Goal: Task Accomplishment & Management: Complete application form

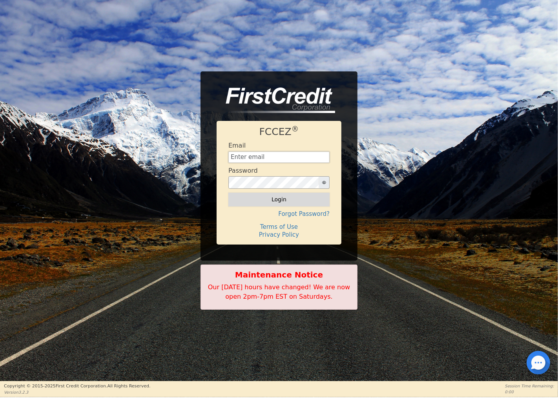
type input "[EMAIL_ADDRESS][DOMAIN_NAME]"
click at [290, 200] on button "Login" at bounding box center [278, 199] width 101 height 13
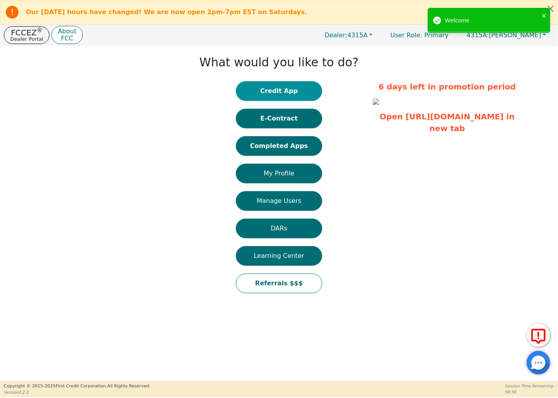
click at [292, 85] on button "Credit App" at bounding box center [279, 91] width 86 height 20
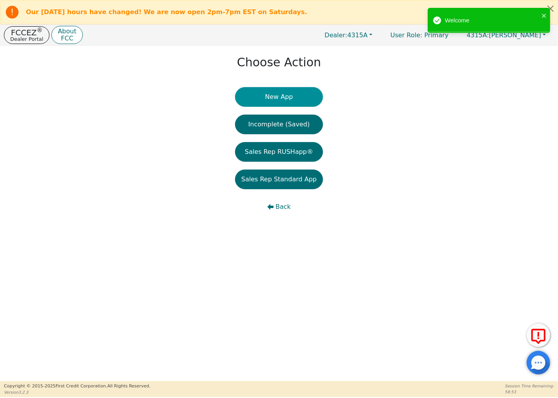
click at [301, 91] on button "New App" at bounding box center [279, 97] width 88 height 20
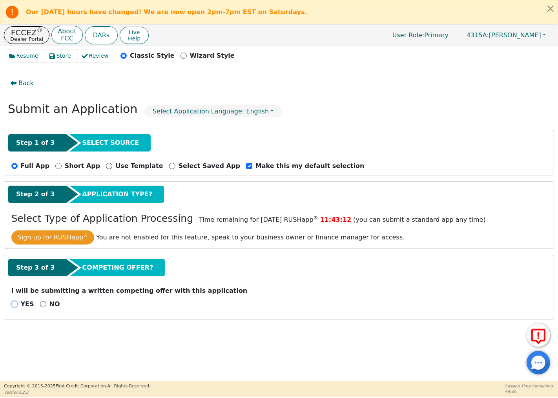
click at [15, 303] on input "YES" at bounding box center [14, 304] width 6 height 6
radio input "true"
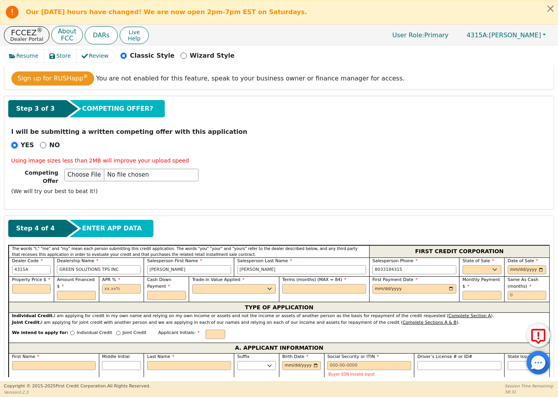
scroll to position [174, 0]
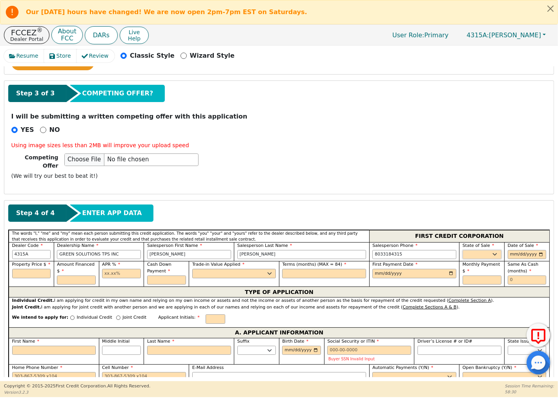
click at [494, 252] on select "AK AL AR AZ CA CO CT DC DE FL [GEOGRAPHIC_DATA] HI IA ID IL IN KS [GEOGRAPHIC_D…" at bounding box center [481, 254] width 39 height 9
select select "SC"
click at [498, 221] on div "Step 4 of 4 ENTER APP DATA" at bounding box center [278, 214] width 541 height 21
click at [36, 269] on input "text" at bounding box center [31, 273] width 39 height 9
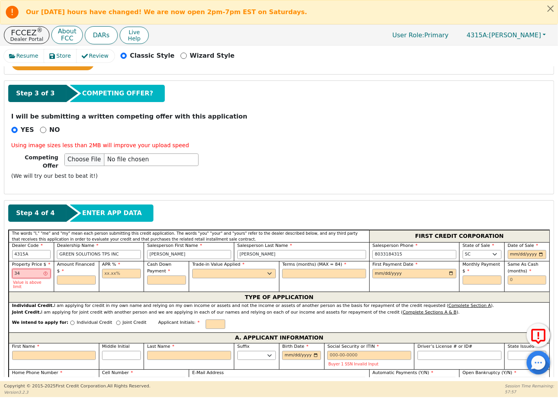
type input "3"
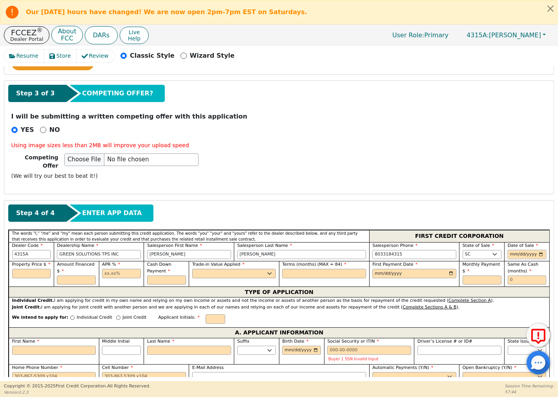
click at [515, 250] on input "date" at bounding box center [526, 254] width 39 height 9
type input "0001-09-25"
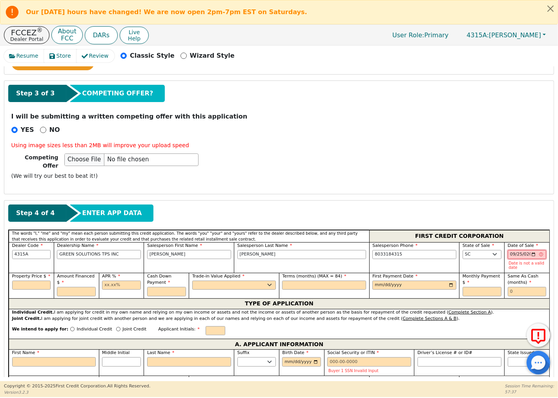
type input "[DATE]"
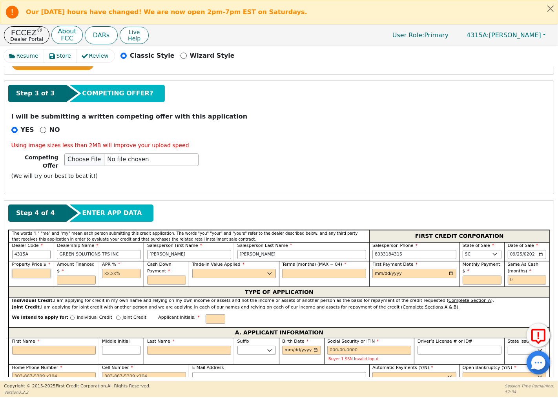
click at [30, 272] on input "text" at bounding box center [31, 273] width 39 height 9
click at [44, 262] on span "Property Price $" at bounding box center [31, 264] width 38 height 5
click at [38, 269] on input "text" at bounding box center [31, 273] width 39 height 9
type input "2750.00"
drag, startPoint x: 40, startPoint y: 265, endPoint x: 13, endPoint y: 267, distance: 27.6
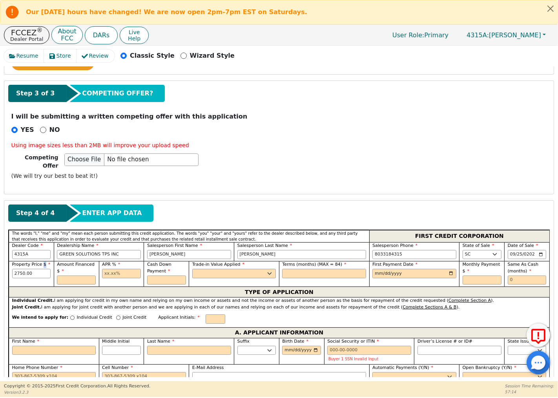
click at [13, 267] on div "Property Price $ 2750.00" at bounding box center [31, 269] width 39 height 17
drag, startPoint x: 31, startPoint y: 272, endPoint x: 6, endPoint y: 271, distance: 24.7
click at [40, 269] on input "text" at bounding box center [31, 273] width 39 height 9
click at [78, 277] on input "text" at bounding box center [76, 279] width 39 height 9
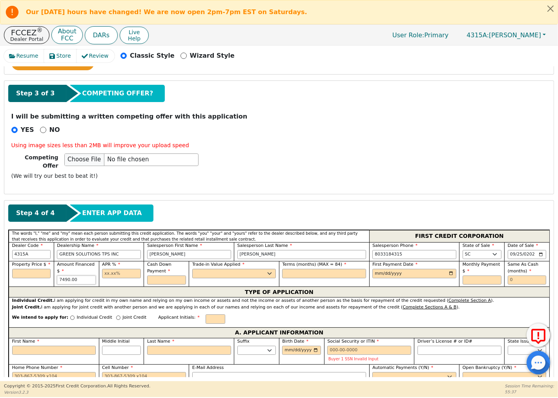
type input "7490.00"
click at [270, 269] on select "Yes No" at bounding box center [234, 273] width 84 height 9
click at [36, 349] on input "First Name" at bounding box center [54, 349] width 84 height 9
type input "A"
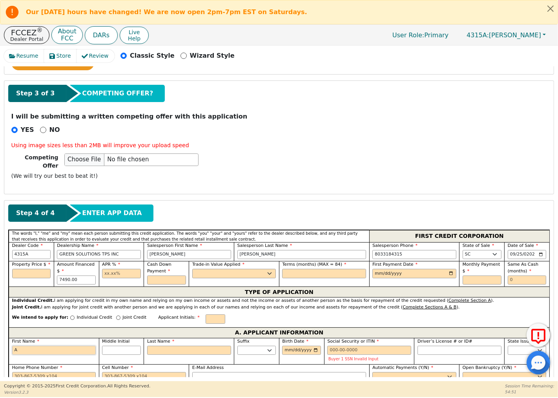
type input "A"
type input "Au"
type input "Aus"
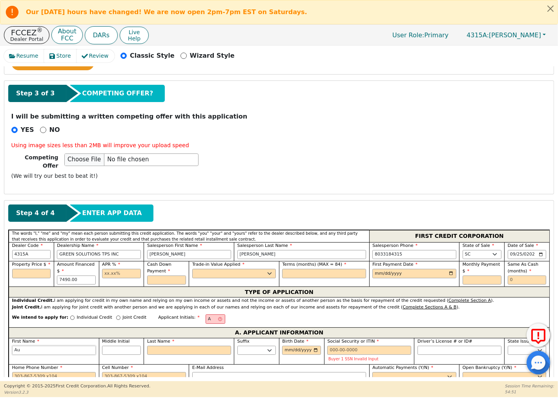
type input "Aus"
type input "Aust"
type input "Austi"
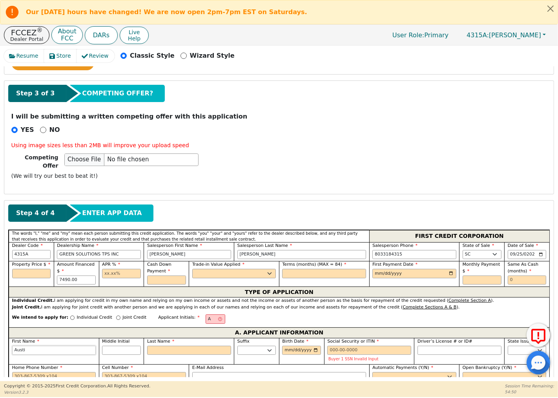
type input "Austin"
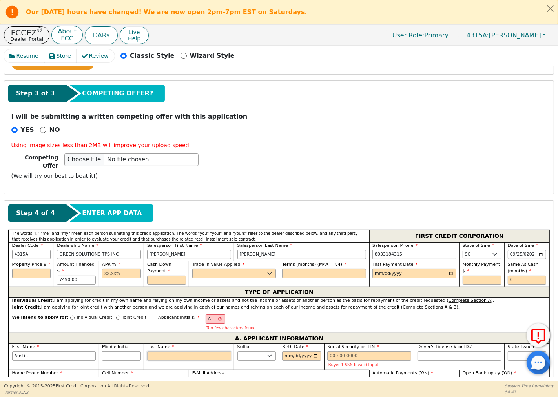
type input "H"
type input "AH"
type input "[PERSON_NAME]"
type input "Ha"
type input "[PERSON_NAME]"
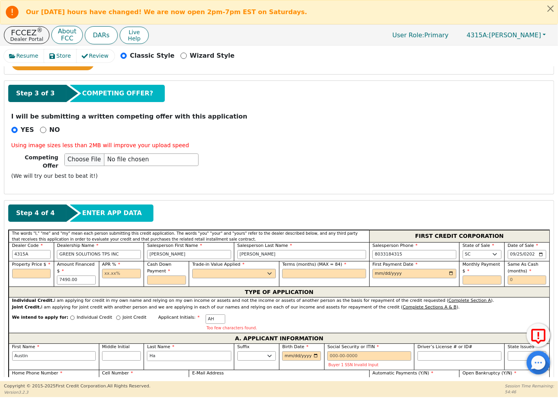
type input "Hai"
type input "[PERSON_NAME]"
type input "Hair"
type input "Austin Hair"
type input "Hairs"
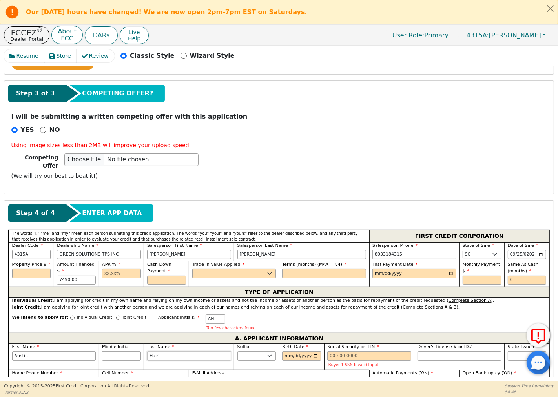
type input "Austin Hairs"
type input "Hairst"
type input "Austin Hairst"
type input "Hairsto"
type input "Austin Hairsto"
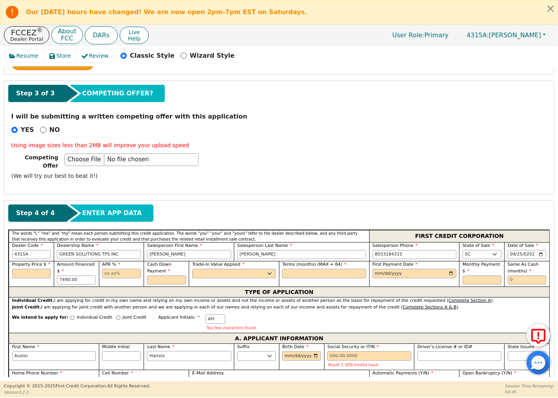
type input "[PERSON_NAME]"
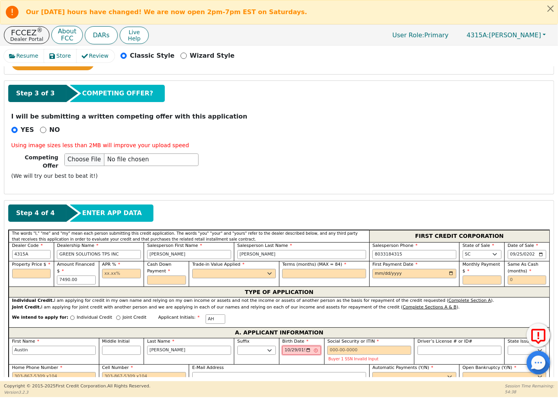
type input "[DATE]"
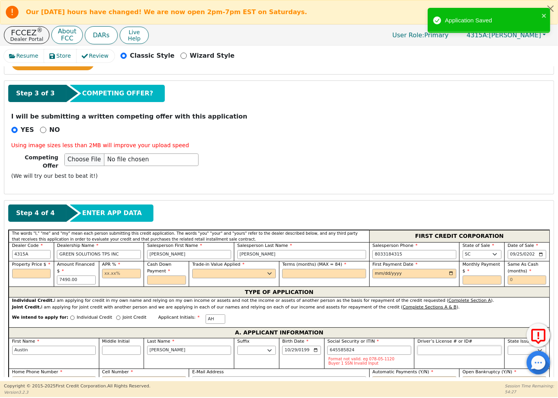
type input "***-**-5824"
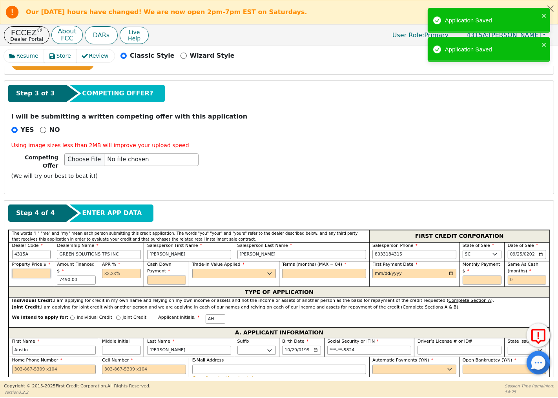
click at [33, 269] on input "text" at bounding box center [31, 273] width 39 height 9
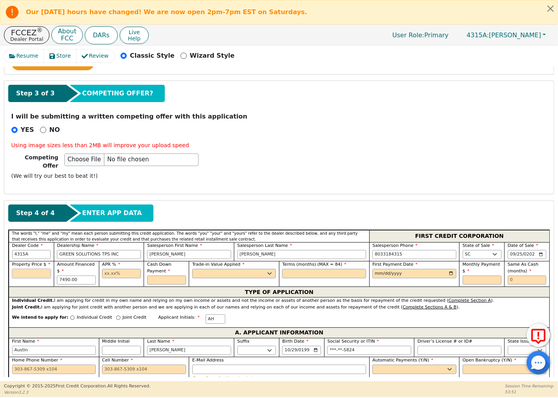
click at [42, 269] on input "text" at bounding box center [31, 273] width 39 height 9
click at [83, 278] on input "7490.00" at bounding box center [76, 279] width 39 height 9
type input "7490.00"
drag, startPoint x: 87, startPoint y: 276, endPoint x: 59, endPoint y: 277, distance: 27.5
click at [59, 277] on input "7490.00" at bounding box center [76, 279] width 39 height 9
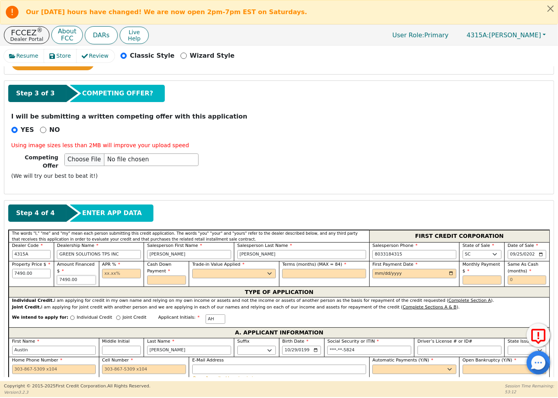
click at [83, 277] on input "7490.00" at bounding box center [76, 279] width 39 height 9
click at [120, 269] on input "text" at bounding box center [121, 273] width 39 height 9
type input "19.99"
click at [167, 278] on input "text" at bounding box center [166, 279] width 39 height 9
type input "0.00"
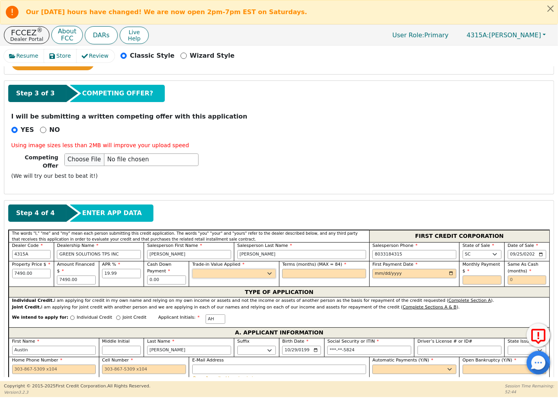
click at [212, 269] on select "Yes No" at bounding box center [234, 273] width 84 height 9
select select "n"
click at [192, 269] on select "Yes No" at bounding box center [234, 273] width 84 height 9
click at [303, 271] on input "text" at bounding box center [324, 273] width 84 height 9
type input "72"
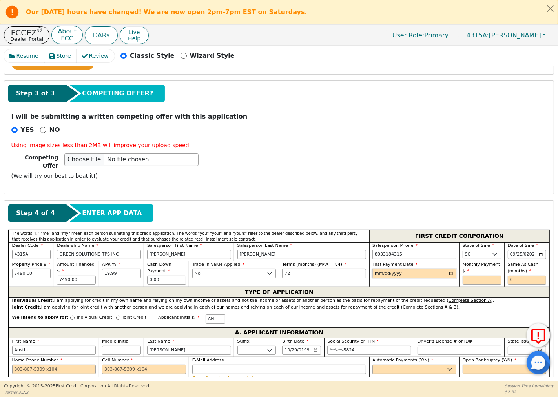
click at [404, 269] on input "date" at bounding box center [414, 273] width 84 height 9
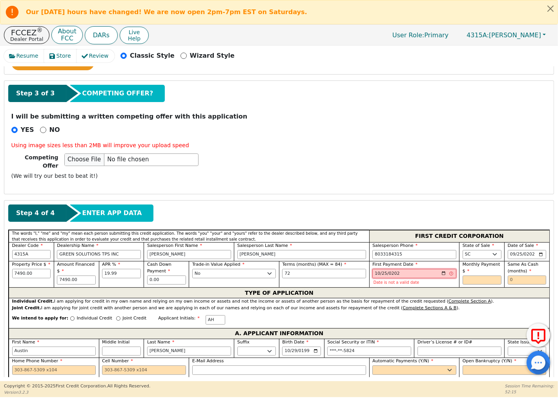
type input "[DATE]"
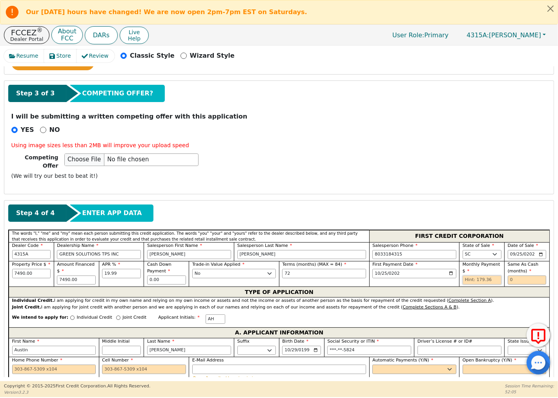
click at [464, 275] on input "text" at bounding box center [481, 279] width 39 height 9
type input "179.36"
click at [532, 277] on input "text" at bounding box center [526, 279] width 39 height 9
type input "0"
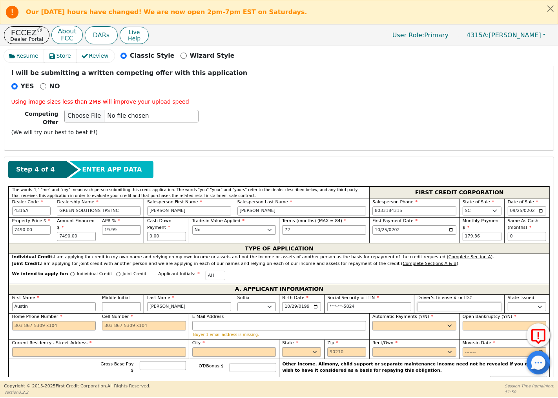
click at [443, 305] on input "Driver’s License # or ID#" at bounding box center [459, 306] width 84 height 9
type input "*********"
click at [523, 302] on select "AK AL AR AZ CA CO CT DC DE FL [GEOGRAPHIC_DATA] HI IA ID IL IN KS [GEOGRAPHIC_D…" at bounding box center [526, 306] width 39 height 9
select select "SC"
click at [507, 302] on select "AK AL AR AZ CA CO CT DC DE FL [GEOGRAPHIC_DATA] HI IA ID IL IN KS [GEOGRAPHIC_D…" at bounding box center [526, 306] width 39 height 9
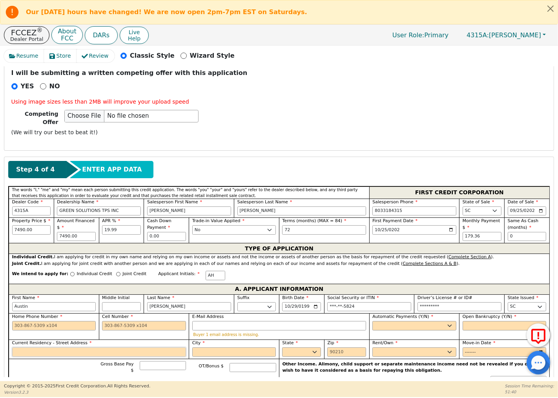
click at [87, 350] on input "Current Residency - Street Address" at bounding box center [99, 351] width 174 height 9
type input "[STREET_ADDRESS]"
type input "[GEOGRAPHIC_DATA]"
click at [292, 349] on select "AK AL AR AZ CA CO CT DC DE FL [GEOGRAPHIC_DATA] HI IA ID IL IN KS [GEOGRAPHIC_D…" at bounding box center [301, 351] width 39 height 9
select select "SC"
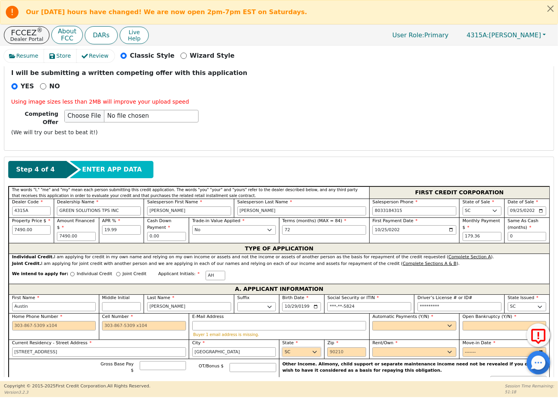
click at [282, 347] on select "AK AL AR AZ CA CO CT DC DE FL [GEOGRAPHIC_DATA] HI IA ID IL IN KS [GEOGRAPHIC_D…" at bounding box center [301, 351] width 39 height 9
click at [339, 351] on input "Zip" at bounding box center [346, 351] width 39 height 9
type input "29485"
click at [409, 347] on select "Rent Own" at bounding box center [414, 351] width 84 height 9
select select "Own"
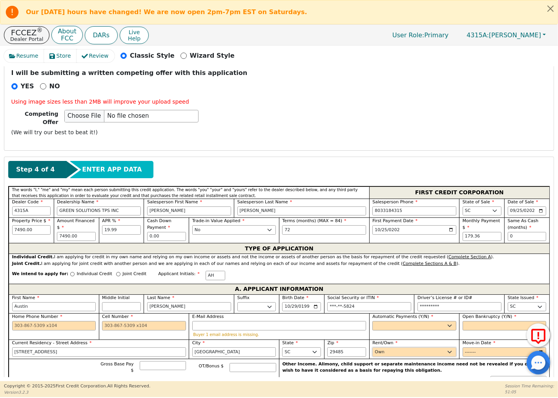
click at [372, 347] on select "Rent Own" at bounding box center [414, 351] width 84 height 9
click at [468, 349] on input "Move-in Date" at bounding box center [504, 351] width 84 height 9
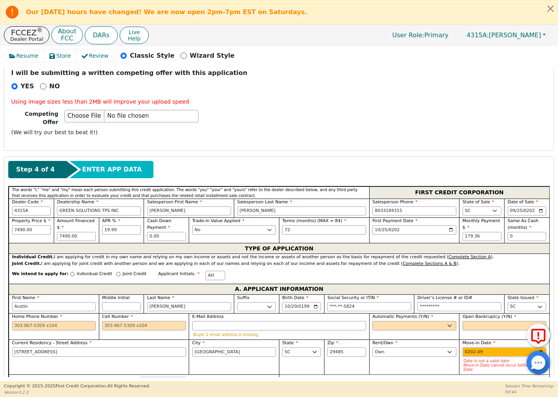
type input "2023-09"
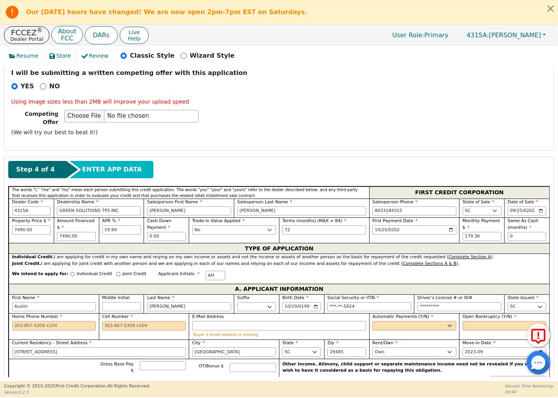
click at [501, 165] on div "Step 4 of 4 ENTER APP DATA" at bounding box center [278, 169] width 541 height 17
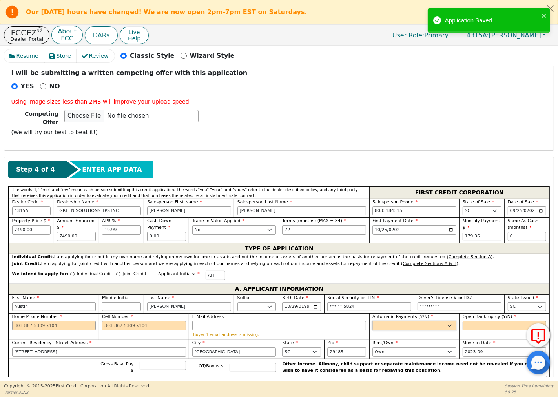
click at [444, 321] on select "Yes No" at bounding box center [414, 325] width 84 height 9
select select "y"
click at [372, 321] on select "Yes No" at bounding box center [414, 325] width 84 height 9
type input "[PERSON_NAME]"
click at [487, 322] on select "Yes No" at bounding box center [504, 325] width 84 height 9
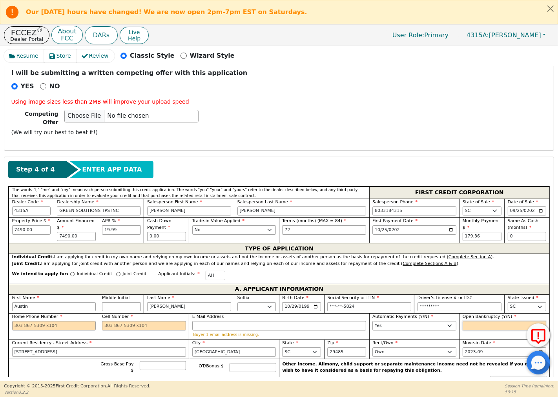
select select "n"
click at [462, 321] on select "Yes No" at bounding box center [504, 325] width 84 height 9
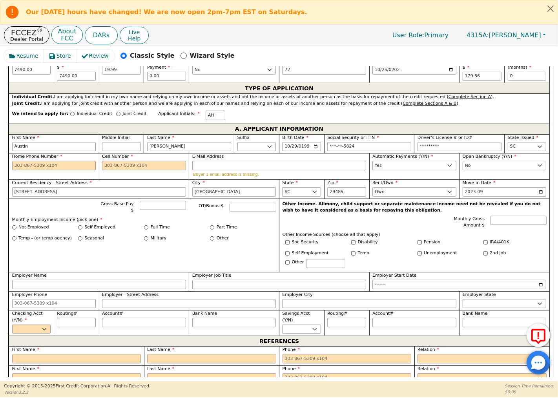
scroll to position [380, 0]
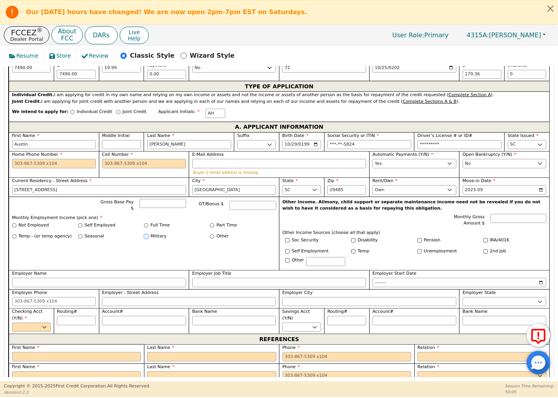
click at [145, 234] on input "Military" at bounding box center [146, 236] width 4 height 4
radio input "true"
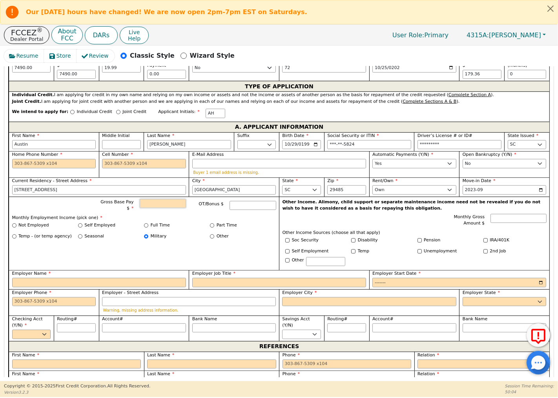
click at [158, 199] on input "Gross Base Pay $" at bounding box center [163, 203] width 47 height 9
type input "48000.00"
click at [108, 278] on input "Employer Name" at bounding box center [99, 282] width 174 height 9
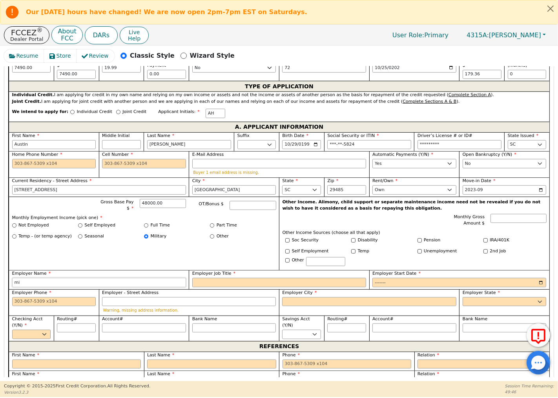
type input "m"
type input "Military"
type input "E3"
click at [384, 278] on input "Employer Start Date" at bounding box center [459, 282] width 174 height 9
click at [538, 188] on input "2023-09" at bounding box center [504, 189] width 84 height 9
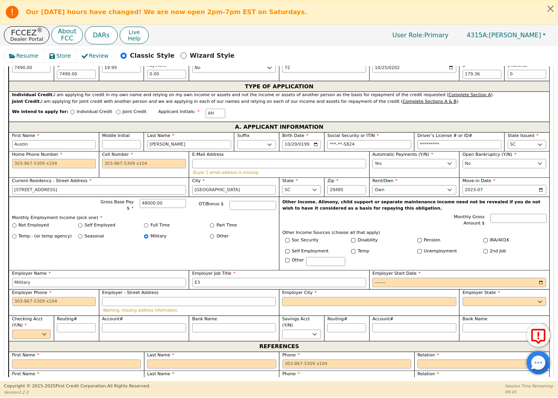
click at [479, 189] on input "2023-07" at bounding box center [504, 189] width 84 height 9
type input "2025-07"
click at [378, 278] on input "Employer Start Date" at bounding box center [459, 282] width 174 height 9
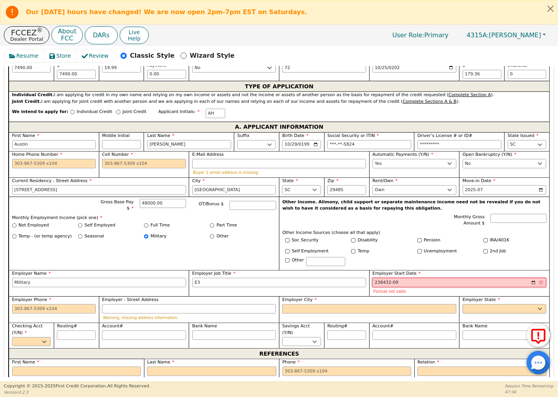
type input "275760-09"
type input "2023-09"
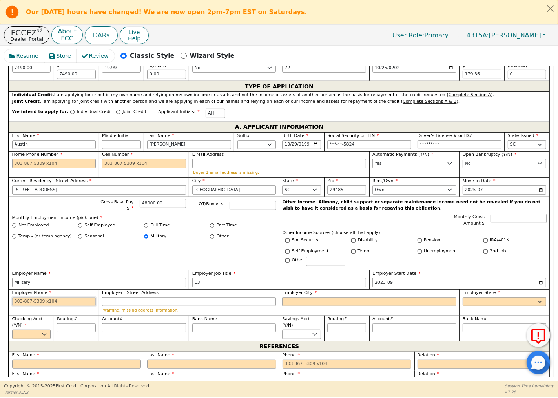
click at [41, 298] on input "Employer Phone" at bounding box center [54, 301] width 84 height 9
type input "[PHONE_NUMBER]"
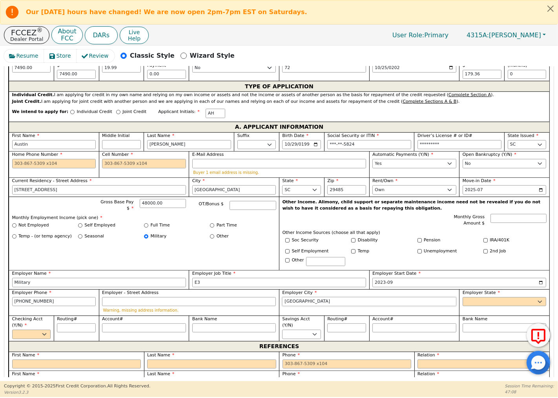
type input "[GEOGRAPHIC_DATA]"
click at [465, 297] on select "AK AL AR AZ CA CO CT DC DE FL [GEOGRAPHIC_DATA] HI IA ID [GEOGRAPHIC_DATA] IN K…" at bounding box center [504, 301] width 84 height 9
select select "SC"
click at [462, 297] on select "AK AL AR AZ CA CO CT DC DE FL [GEOGRAPHIC_DATA] HI IA ID [GEOGRAPHIC_DATA] IN K…" at bounding box center [504, 301] width 84 height 9
click at [43, 329] on select "Yes No" at bounding box center [31, 333] width 39 height 9
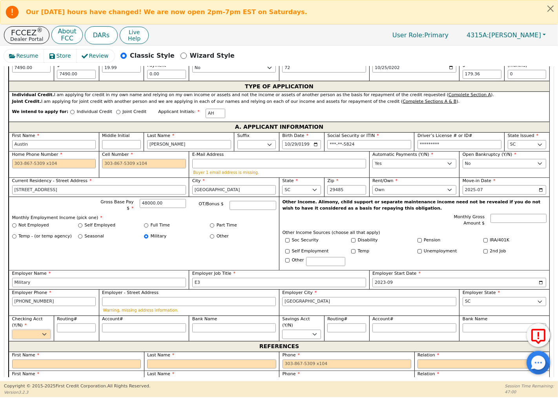
select select "y"
click at [12, 329] on select "Yes No" at bounding box center [31, 333] width 39 height 9
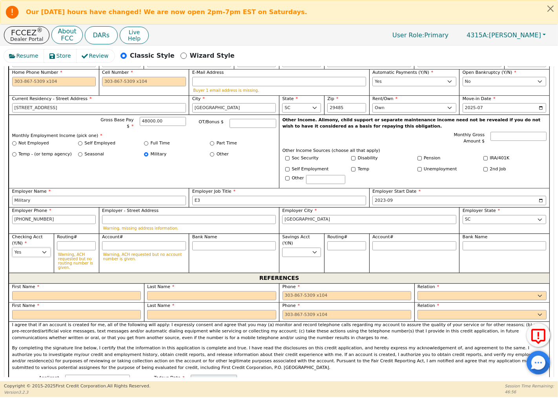
scroll to position [467, 0]
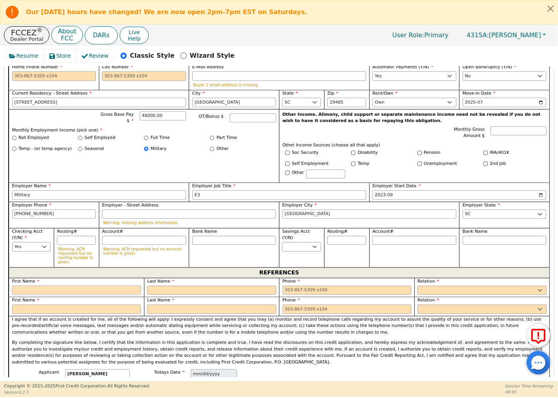
click at [81, 285] on input "text" at bounding box center [76, 289] width 129 height 9
type input "Austin"
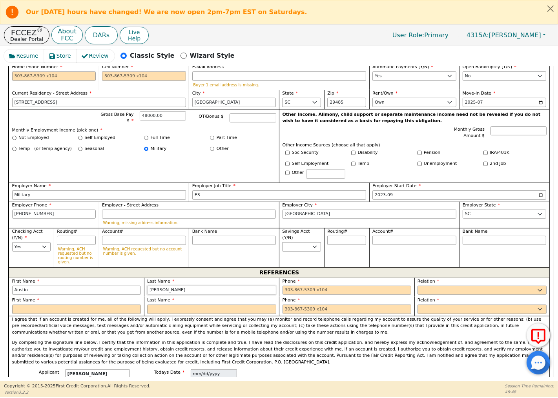
type input "[PERSON_NAME]"
type input "[PHONE_NUMBER]"
click at [431, 285] on select "FATHER MOTHER SISTER BROTHER DAUGHTER SON CO-WORKER NEIGHBOR FRIEND COUSIN G-MO…" at bounding box center [481, 289] width 129 height 9
drag, startPoint x: 34, startPoint y: 285, endPoint x: 5, endPoint y: 285, distance: 28.2
click at [5, 285] on div "Step 4 of 4 ENTER APP DATA The words "I," "me" and "my" mean each person submit…" at bounding box center [278, 368] width 549 height 923
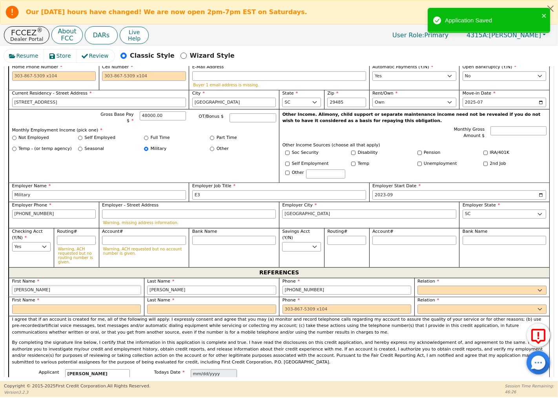
type input "[PERSON_NAME]"
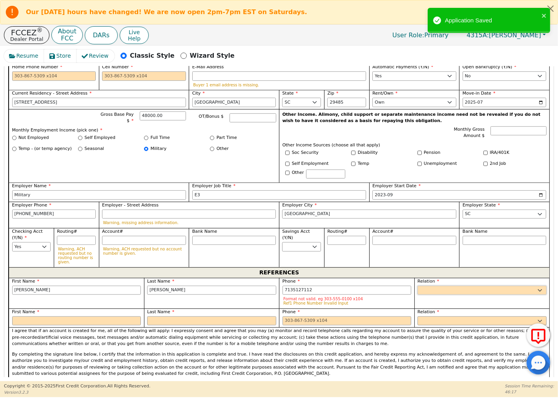
type input "[PHONE_NUMBER]"
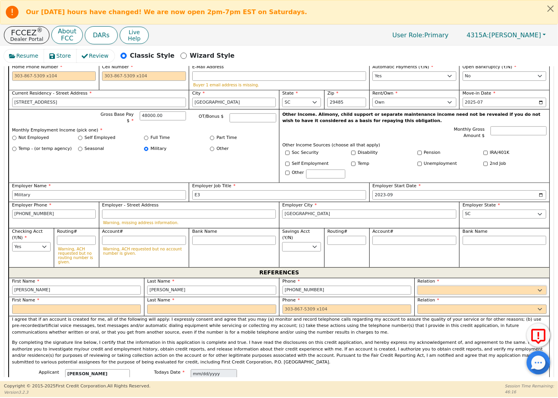
click at [432, 285] on select "FATHER MOTHER SISTER BROTHER DAUGHTER SON CO-WORKER NEIGHBOR FRIEND COUSIN G-MO…" at bounding box center [481, 289] width 129 height 9
select select "BROTHER"
click at [417, 285] on select "FATHER MOTHER SISTER BROTHER DAUGHTER SON CO-WORKER NEIGHBOR FRIEND COUSIN G-MO…" at bounding box center [481, 289] width 129 height 9
click at [53, 305] on input "text" at bounding box center [76, 308] width 129 height 9
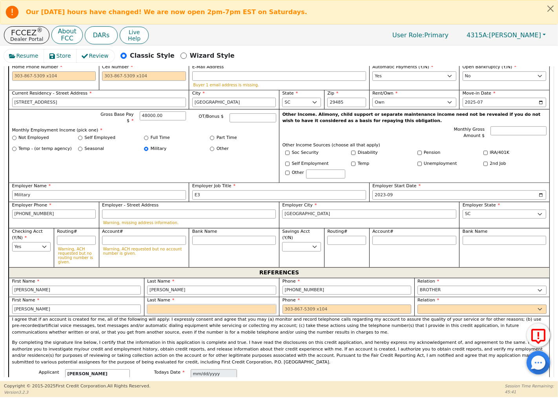
type input "[PERSON_NAME]"
click at [161, 306] on input "text" at bounding box center [211, 308] width 129 height 9
type input "[PERSON_NAME]"
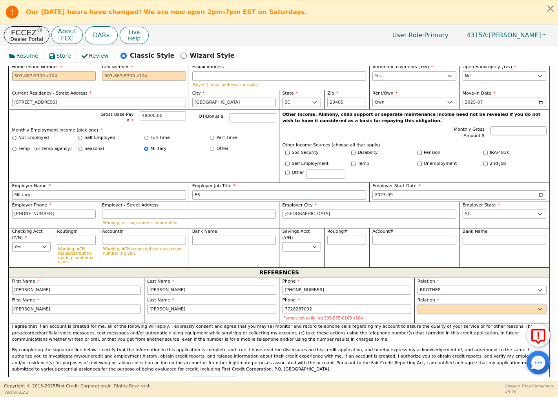
type input "[PHONE_NUMBER]"
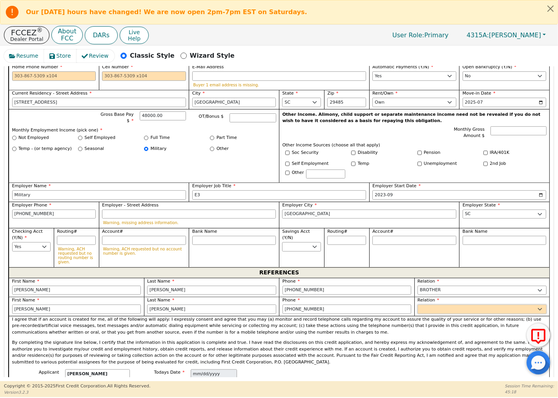
click at [427, 304] on select "FATHER MOTHER SISTER BROTHER DAUGHTER SON CO-WORKER NEIGHBOR FRIEND COUSIN G-MO…" at bounding box center [481, 308] width 129 height 9
select select "FRIEND"
click at [417, 304] on select "FATHER MOTHER SISTER BROTHER DAUGHTER SON CO-WORKER NEIGHBOR FRIEND COUSIN G-MO…" at bounding box center [481, 308] width 129 height 9
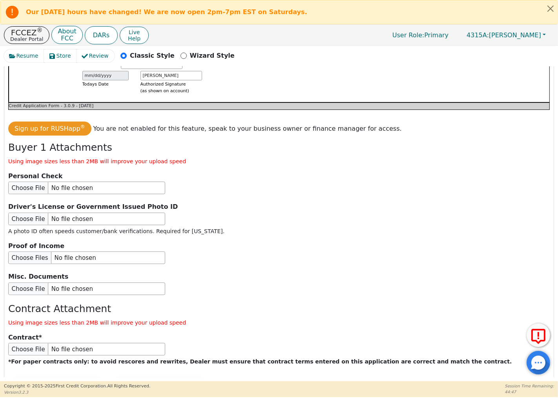
scroll to position [916, 0]
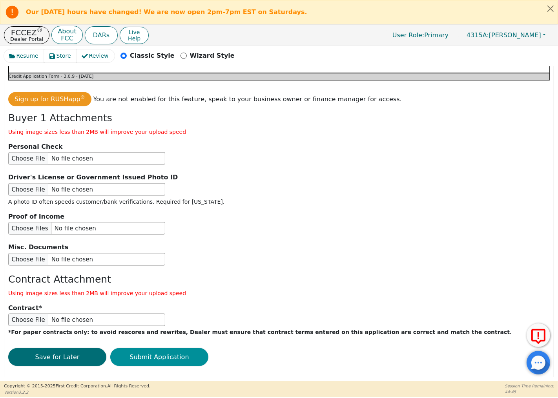
click at [191, 349] on button "Submit Application" at bounding box center [159, 357] width 98 height 18
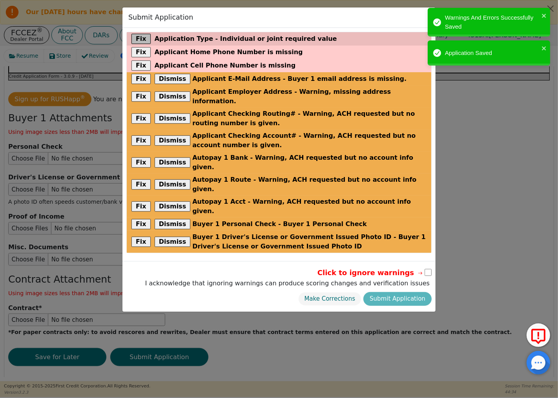
click at [142, 38] on button "Fix" at bounding box center [140, 39] width 19 height 10
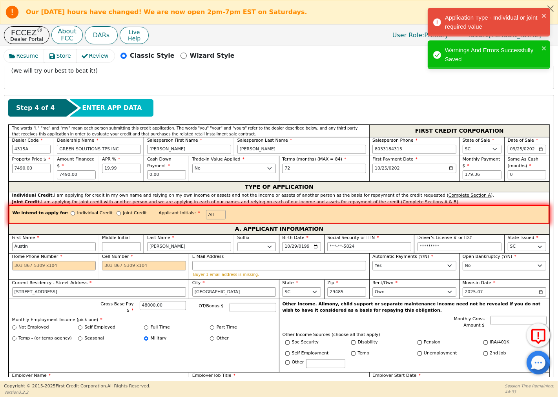
scroll to position [269, 0]
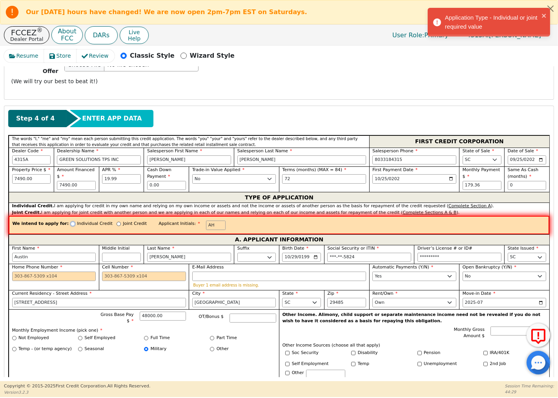
click at [71, 222] on input "Individual Credit" at bounding box center [73, 224] width 4 height 4
radio input "true"
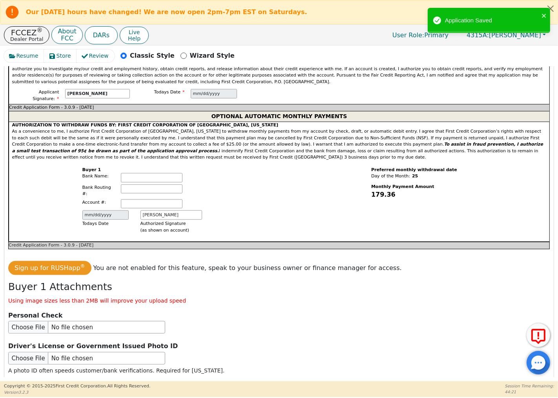
scroll to position [916, 0]
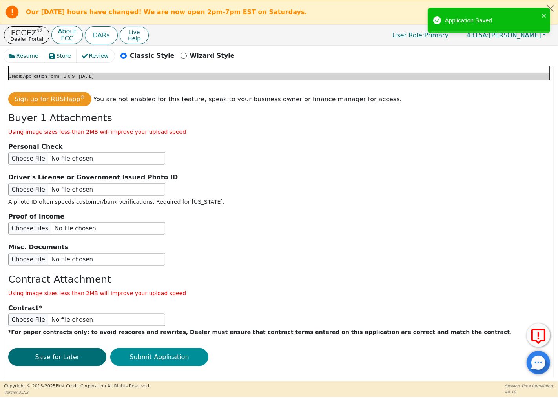
click at [143, 348] on button "Submit Application" at bounding box center [159, 357] width 98 height 18
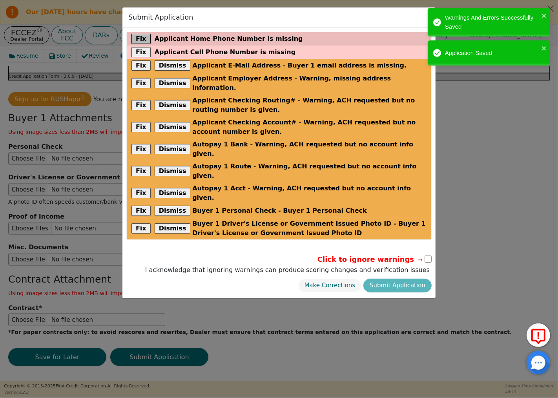
click at [143, 40] on button "Fix" at bounding box center [140, 39] width 19 height 10
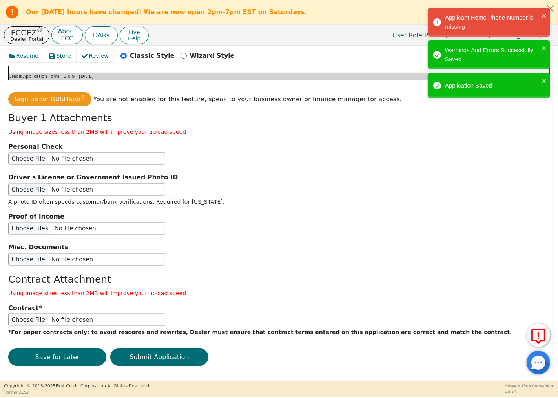
scroll to position [319, 0]
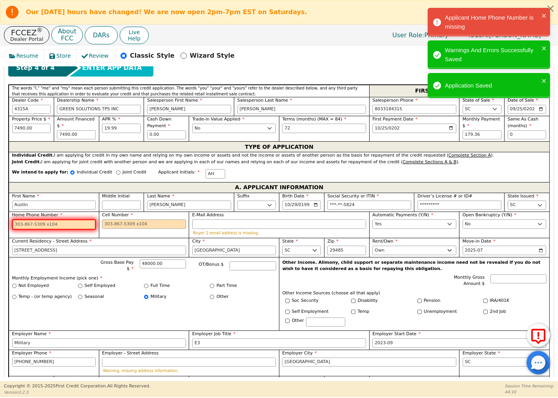
click at [39, 225] on input "Home Phone Number" at bounding box center [54, 224] width 84 height 10
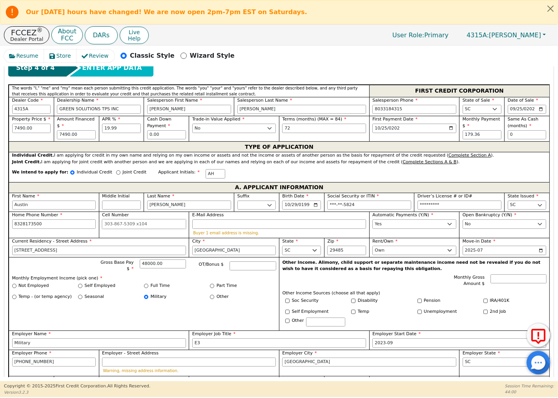
type input "[PHONE_NUMBER]"
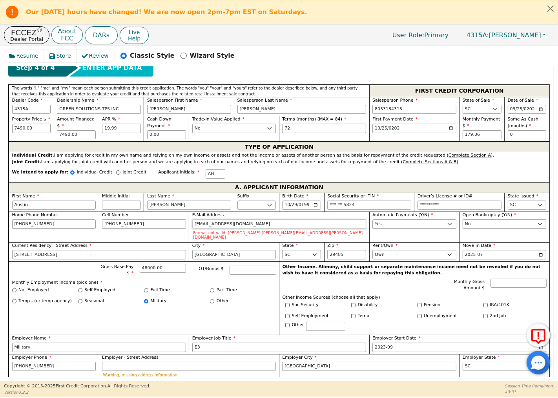
type input "[EMAIL_ADDRESS][DOMAIN_NAME]"
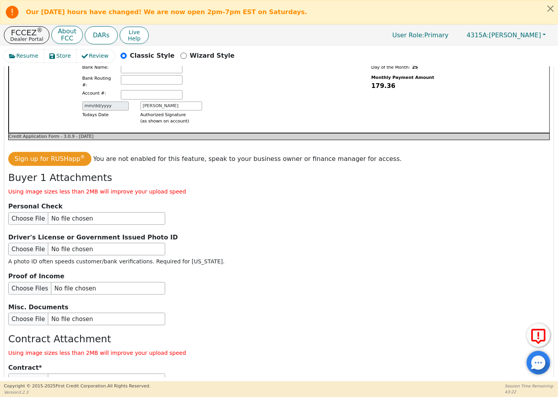
scroll to position [908, 0]
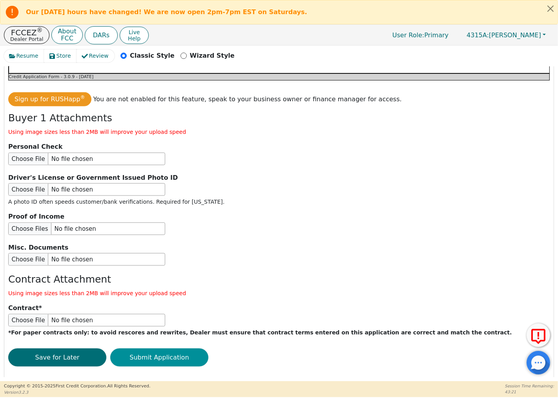
click at [159, 348] on button "Submit Application" at bounding box center [159, 357] width 98 height 18
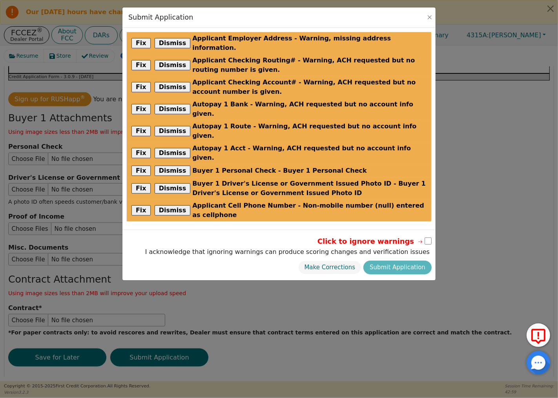
click at [429, 237] on input "checkbox" at bounding box center [427, 240] width 7 height 7
checkbox input "true"
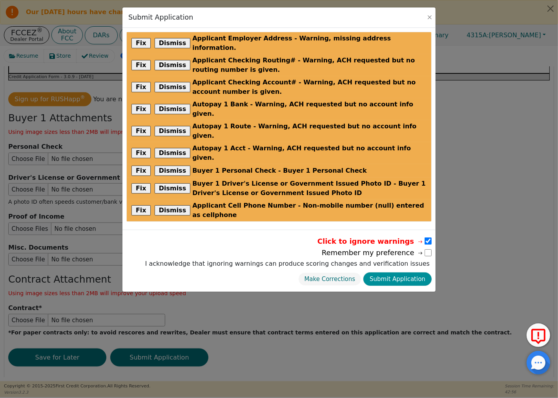
click at [415, 272] on button "Submit Application" at bounding box center [397, 279] width 68 height 14
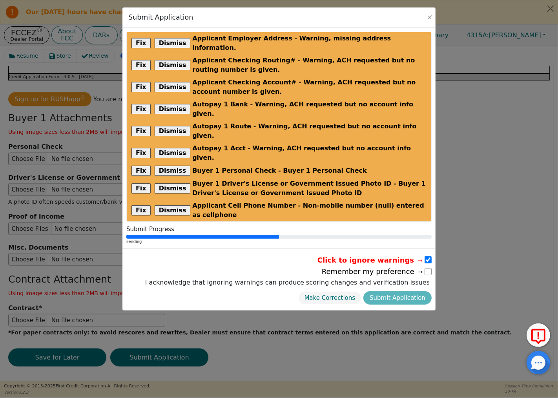
radio input "false"
checkbox input "false"
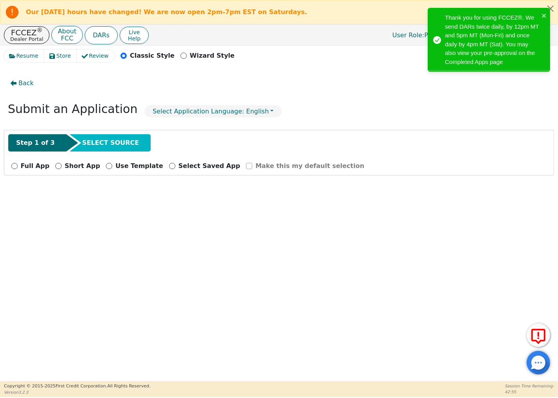
scroll to position [0, 0]
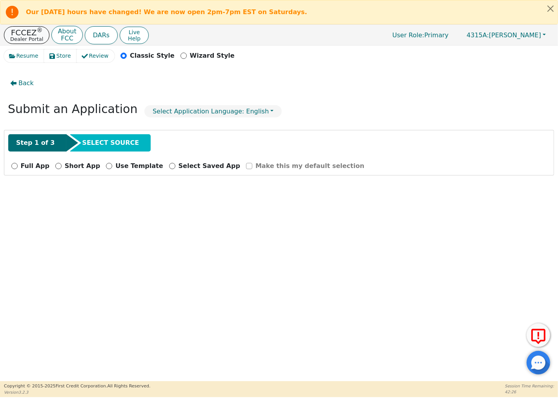
click at [24, 33] on p "FCCEZ ®" at bounding box center [26, 33] width 33 height 8
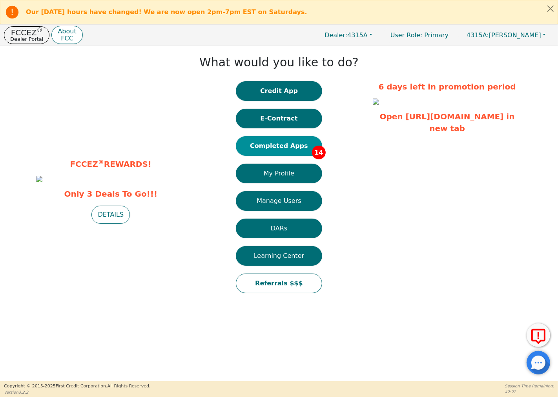
click at [282, 144] on button "Completed Apps 14" at bounding box center [279, 146] width 86 height 20
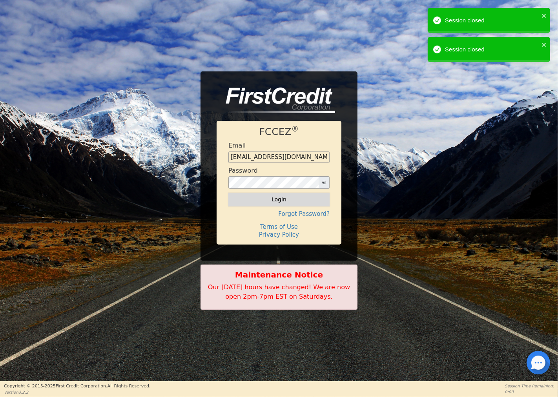
click at [278, 204] on button "Login" at bounding box center [278, 199] width 101 height 13
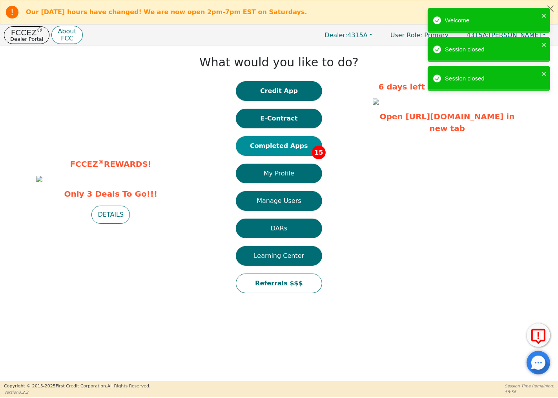
click at [291, 143] on button "Completed Apps 15" at bounding box center [279, 146] width 86 height 20
